Goal: Use online tool/utility

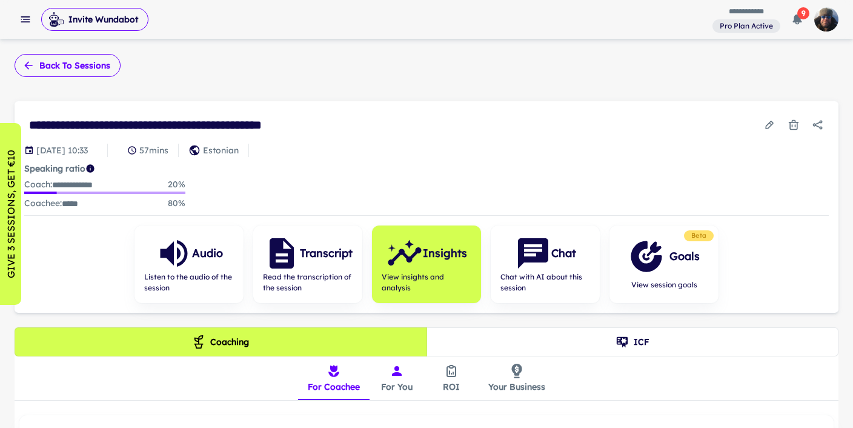
scroll to position [21, 0]
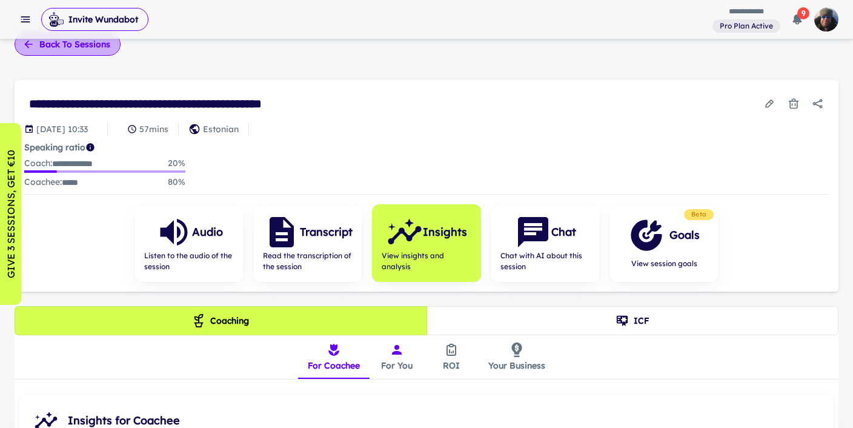
click at [91, 48] on button "Back to sessions" at bounding box center [68, 44] width 106 height 23
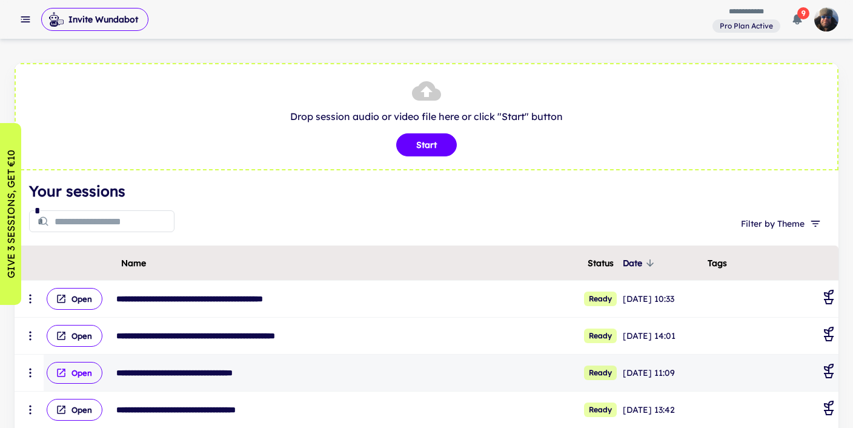
click at [73, 370] on button "Open" at bounding box center [75, 373] width 56 height 22
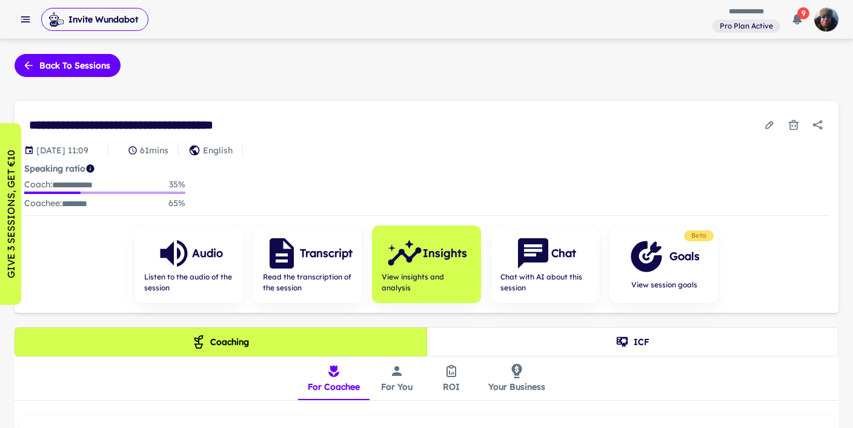
click at [394, 375] on icon "insights tabs" at bounding box center [397, 371] width 15 height 15
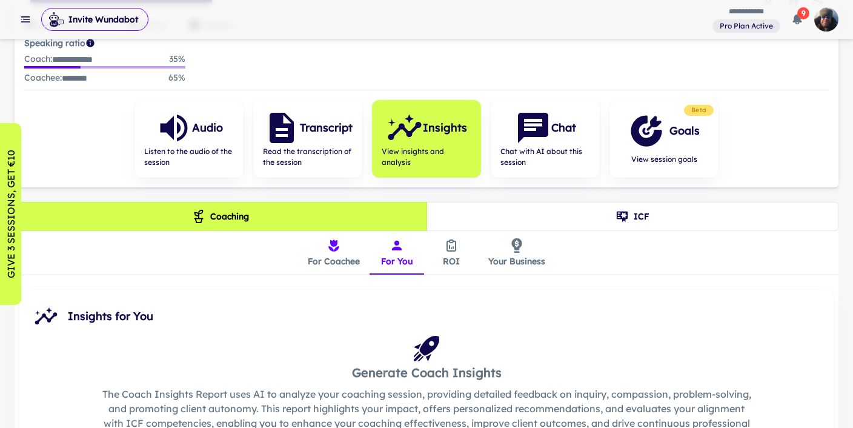
scroll to position [252, 0]
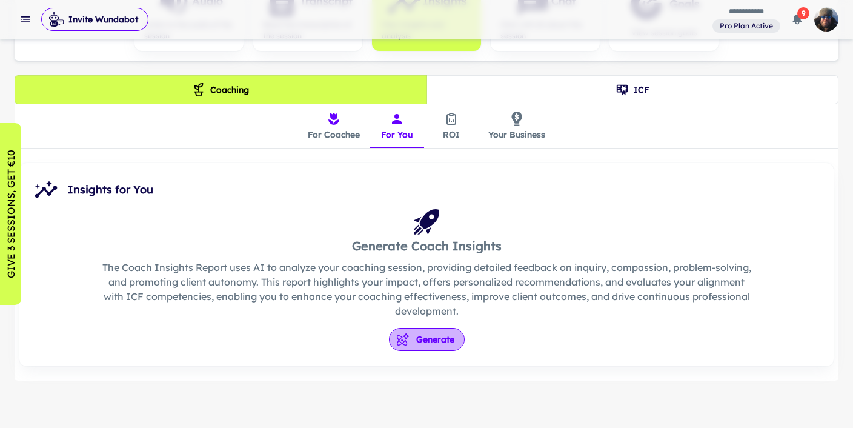
click at [426, 339] on button "Generate" at bounding box center [427, 339] width 76 height 23
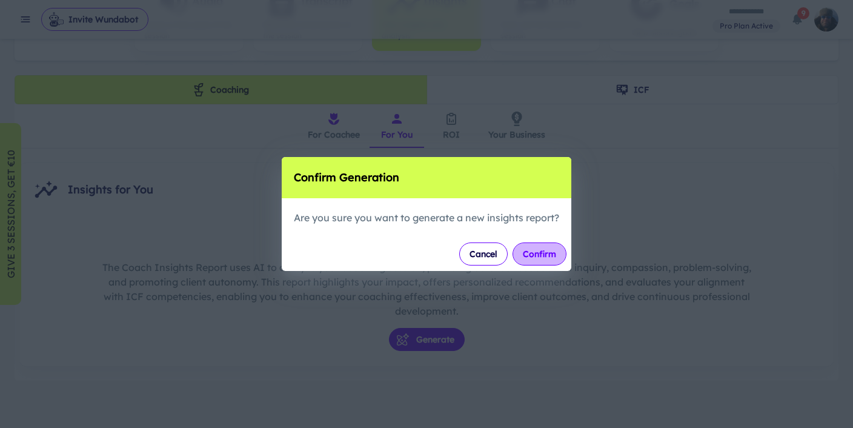
click at [533, 251] on button "Confirm" at bounding box center [540, 253] width 54 height 23
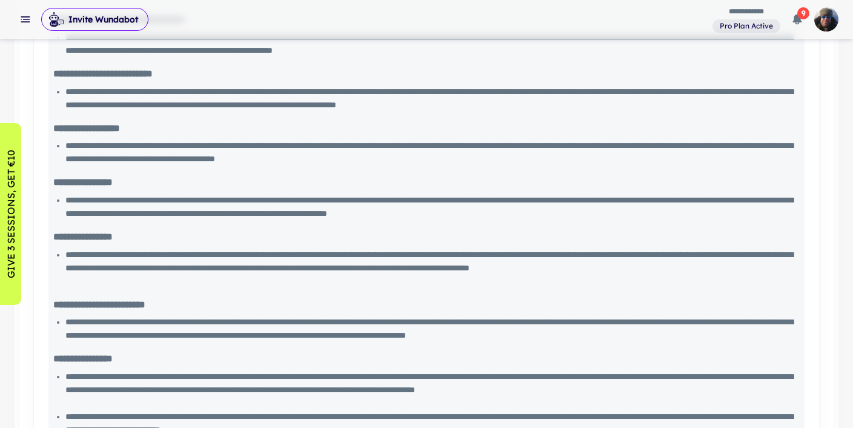
scroll to position [2001, 0]
